Goal: Find specific page/section: Find specific page/section

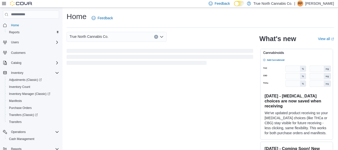
click at [2, 4] on icon at bounding box center [4, 4] width 4 height 4
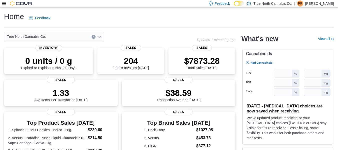
click at [3, 4] on icon at bounding box center [4, 3] width 4 height 3
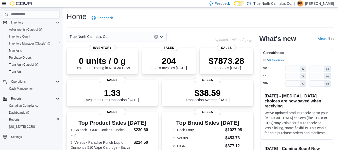
scroll to position [51, 0]
click at [15, 119] on span "Reports" at bounding box center [14, 119] width 11 height 4
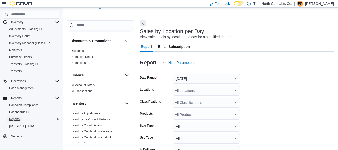
scroll to position [94, 0]
click at [21, 112] on span "Dashboards" at bounding box center [19, 112] width 20 height 4
